Goal: Transaction & Acquisition: Subscribe to service/newsletter

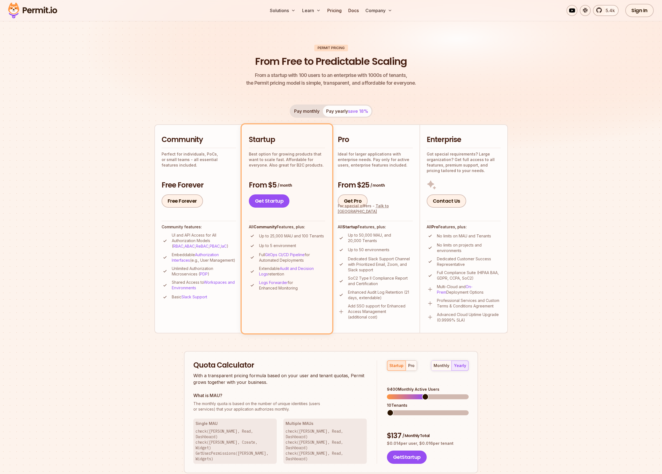
scroll to position [22, 0]
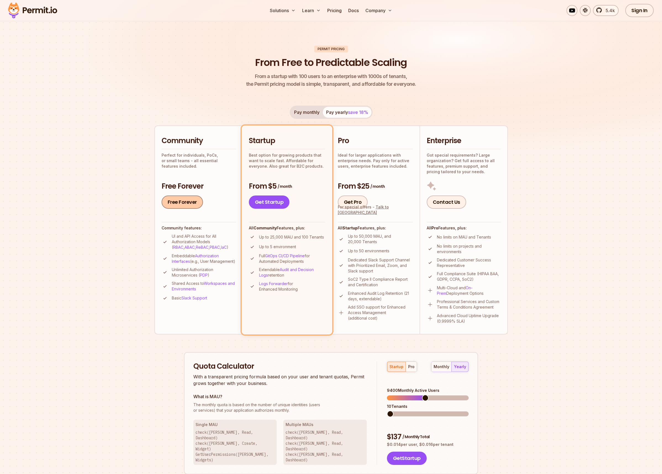
click at [182, 206] on link "Free Forever" at bounding box center [181, 202] width 41 height 13
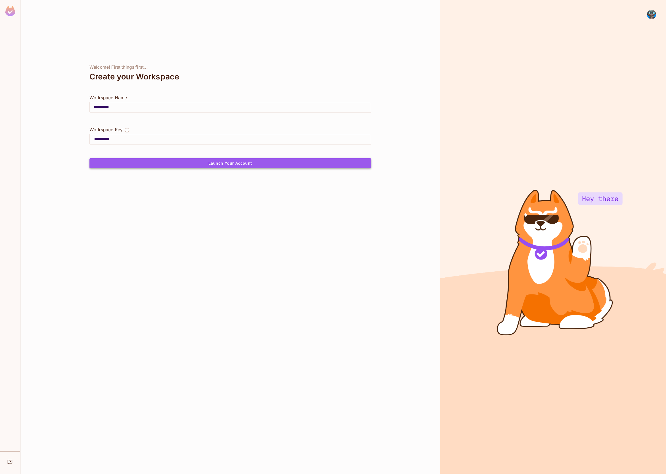
click at [295, 159] on button "Launch Your Account" at bounding box center [230, 163] width 282 height 10
